Goal: Task Accomplishment & Management: Manage account settings

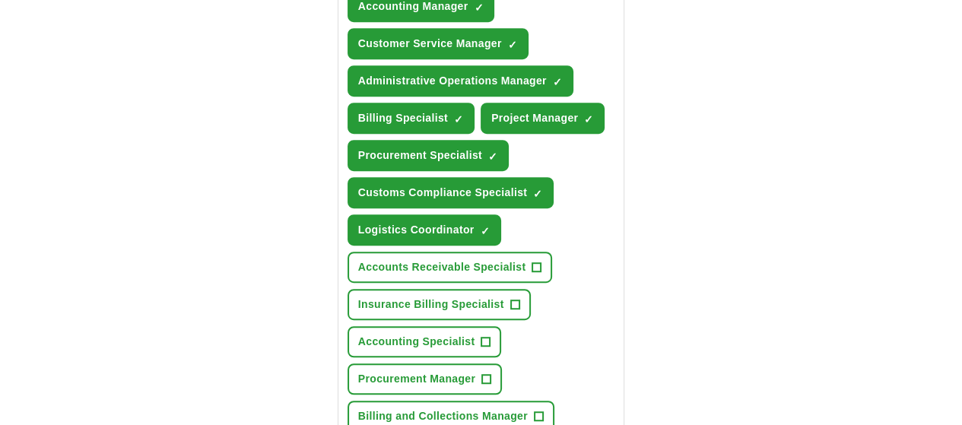
scroll to position [989, 0]
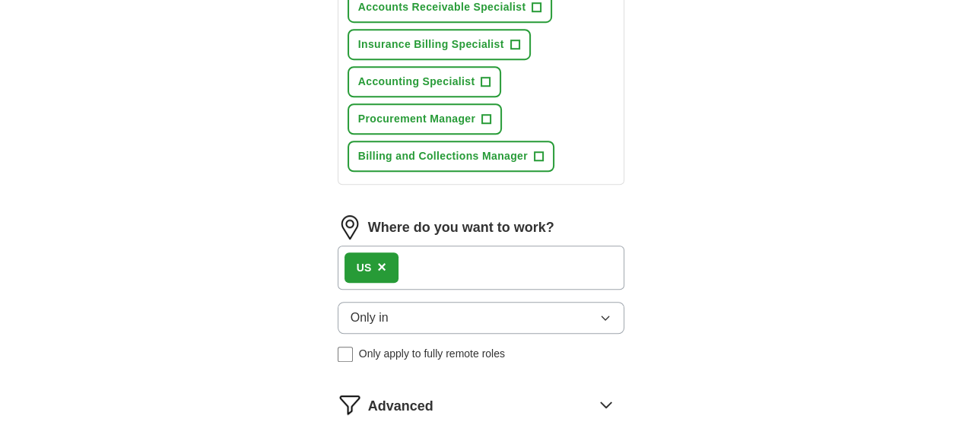
click at [386, 302] on button "Only in" at bounding box center [481, 318] width 287 height 32
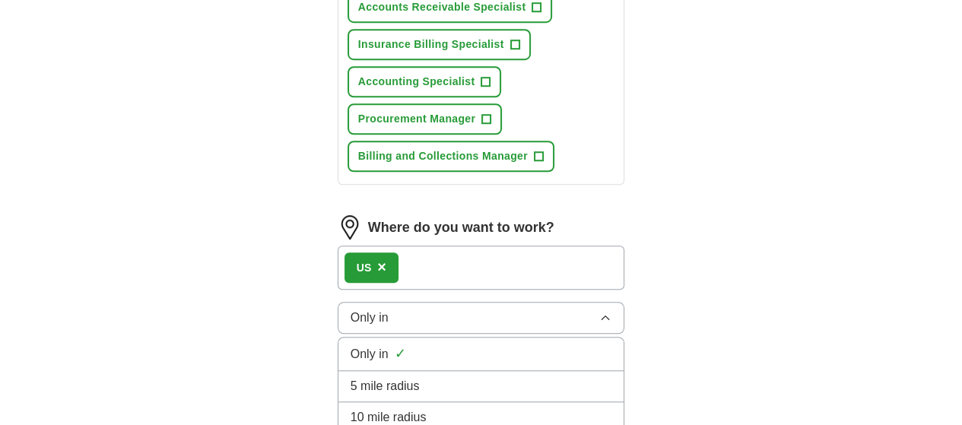
click at [387, 302] on button "Only in" at bounding box center [481, 318] width 287 height 32
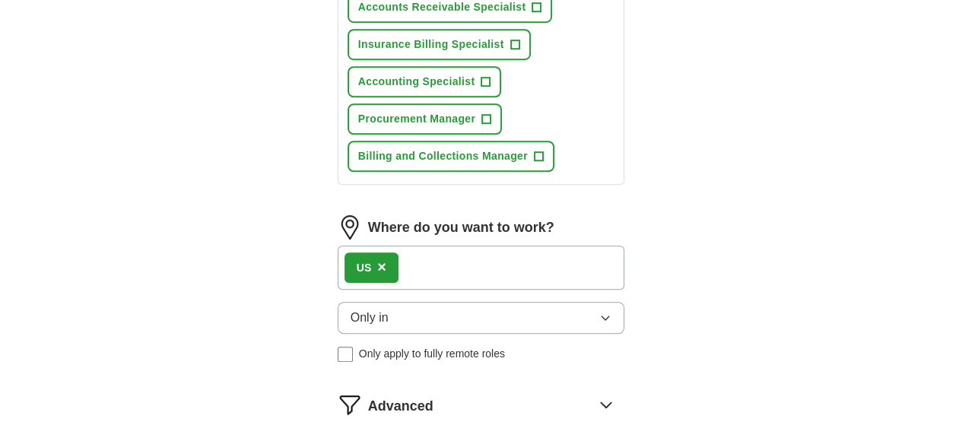
click at [344, 252] on div "US ×" at bounding box center [371, 267] width 54 height 30
click at [377, 259] on span "×" at bounding box center [381, 267] width 9 height 17
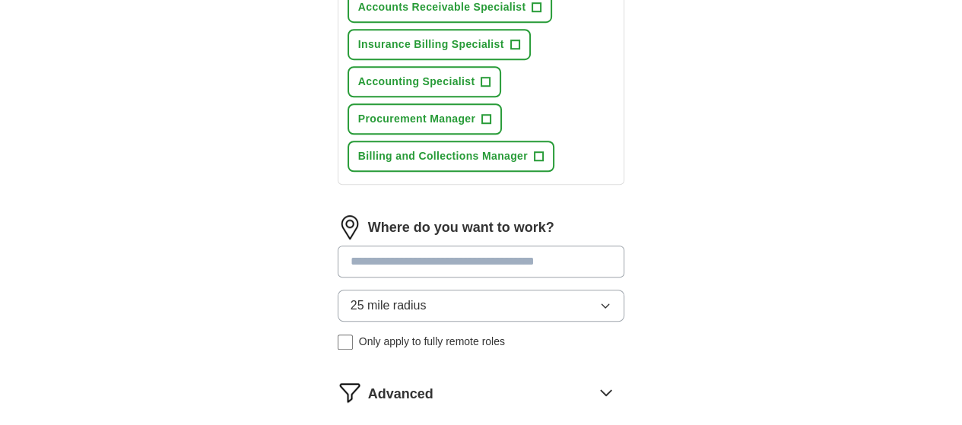
drag, startPoint x: 433, startPoint y: 190, endPoint x: 236, endPoint y: 179, distance: 197.3
click at [446, 290] on button "25 mile radius" at bounding box center [481, 306] width 287 height 32
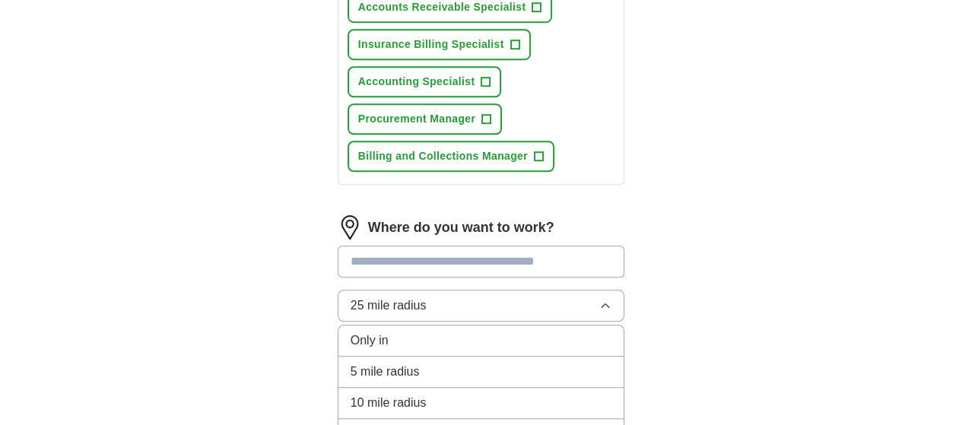
click at [394, 332] on div "Only in" at bounding box center [482, 341] width 262 height 18
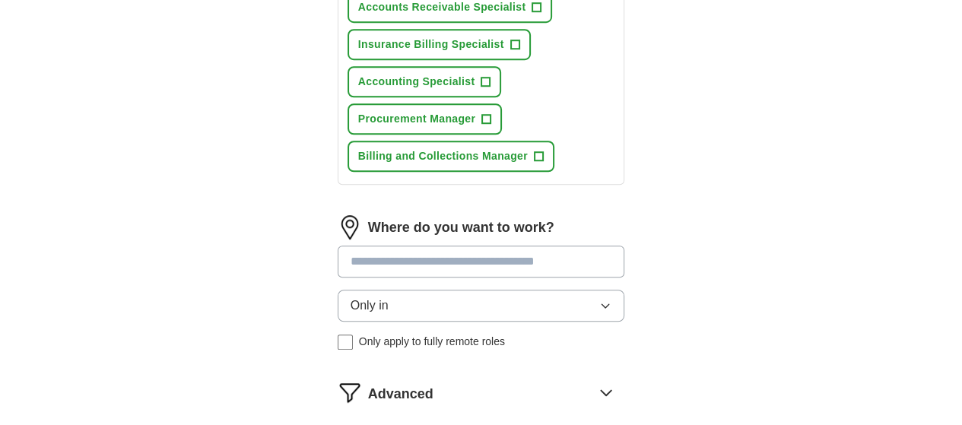
click at [341, 246] on input at bounding box center [481, 262] width 287 height 32
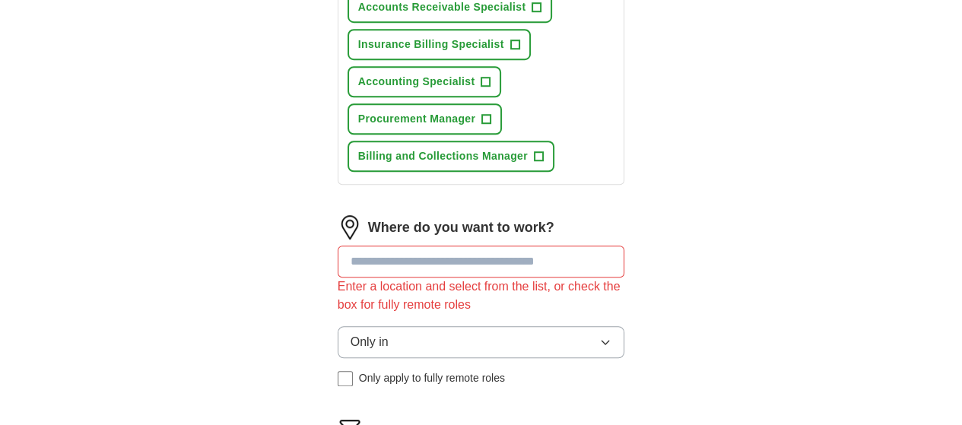
click at [420, 215] on div "Where do you want to work? Enter a location and select from the list, or check …" at bounding box center [481, 306] width 287 height 183
click at [375, 326] on button "Only in" at bounding box center [481, 342] width 287 height 32
click at [420, 402] on div "5 mile radius" at bounding box center [482, 411] width 262 height 18
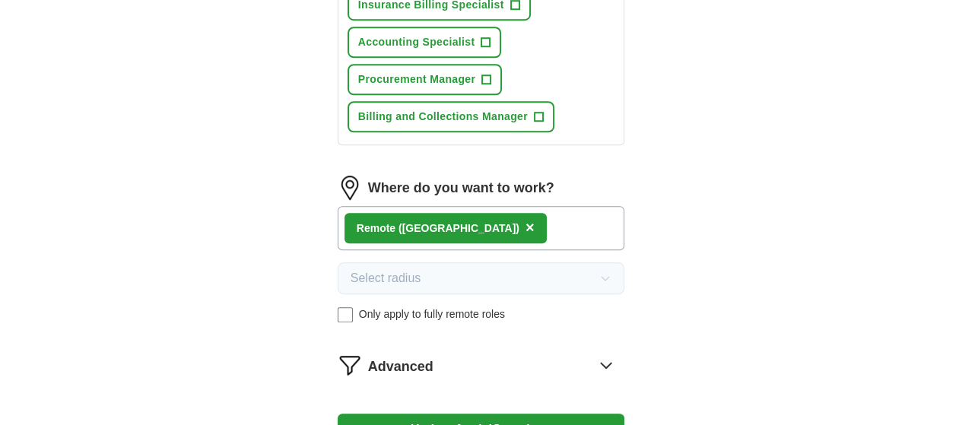
scroll to position [1065, 0]
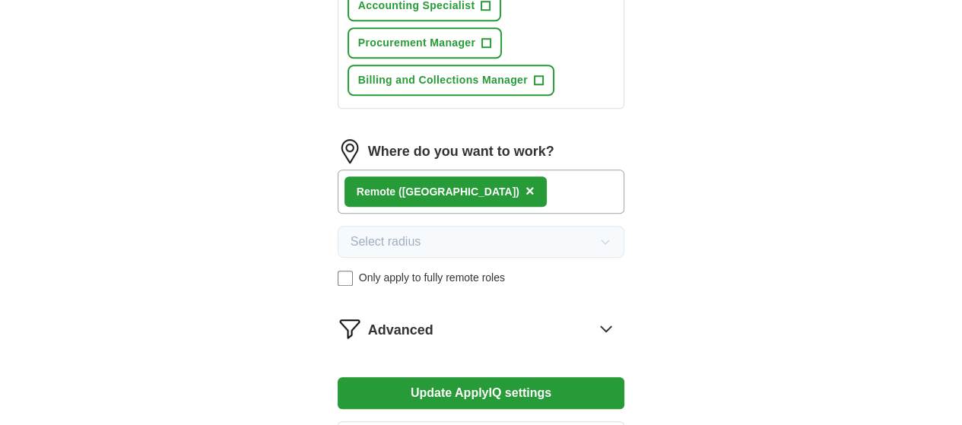
click at [508, 377] on button "Update ApplyIQ settings" at bounding box center [481, 393] width 287 height 32
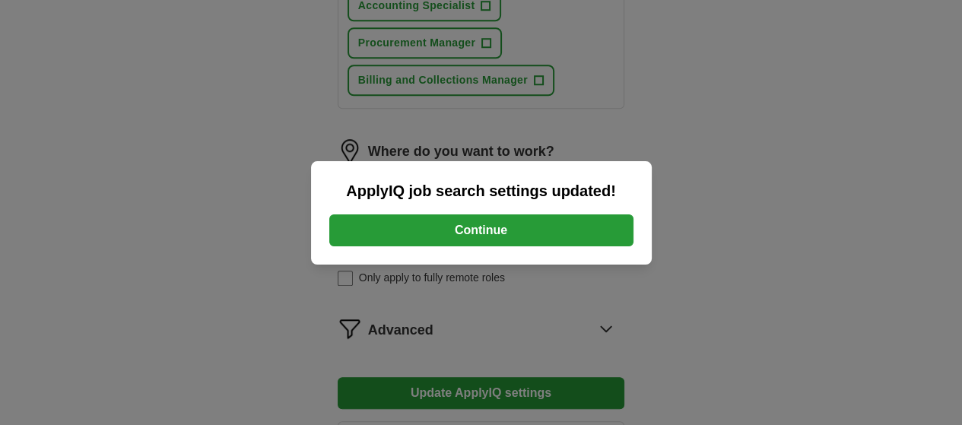
click at [507, 223] on button "Continue" at bounding box center [481, 230] width 304 height 32
